Goal: Task Accomplishment & Management: Complete application form

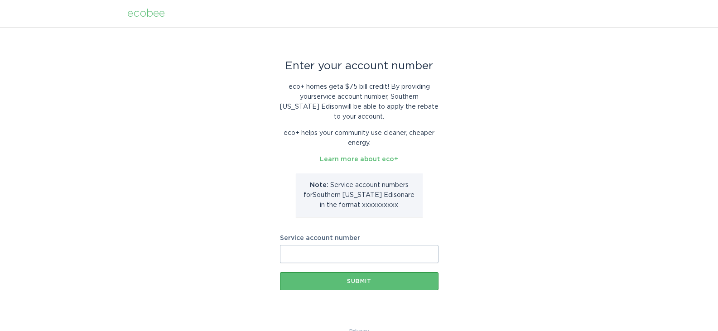
click at [295, 254] on input "Service account number" at bounding box center [359, 254] width 159 height 18
paste input "700470033348"
type input "700470033348"
drag, startPoint x: 338, startPoint y: 254, endPoint x: 276, endPoint y: 254, distance: 61.6
click at [276, 254] on div "Enter your account number eco+ homes get a $75 bill credit ! By providing your …" at bounding box center [359, 177] width 718 height 300
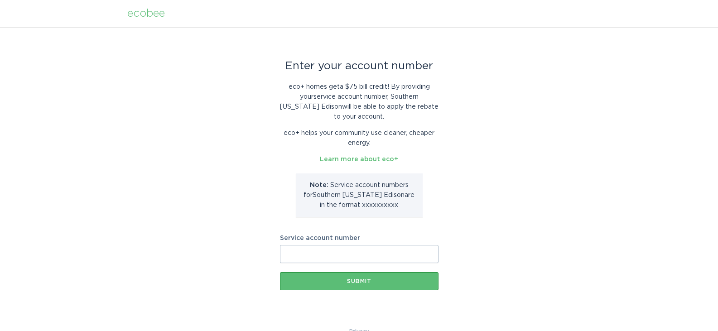
paste input "700470033348"
type input "7"
type input "8004004024"
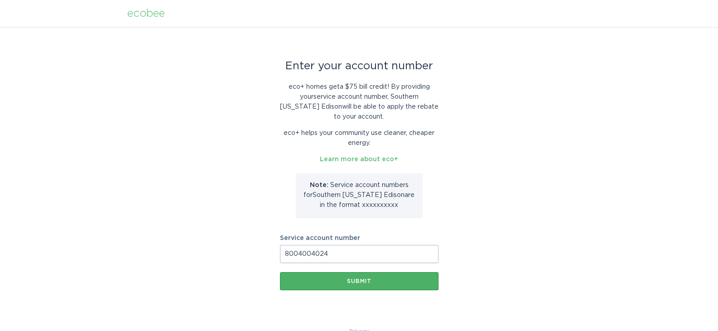
click at [357, 283] on div "Submit" at bounding box center [360, 281] width 150 height 5
